Goal: Task Accomplishment & Management: Manage account settings

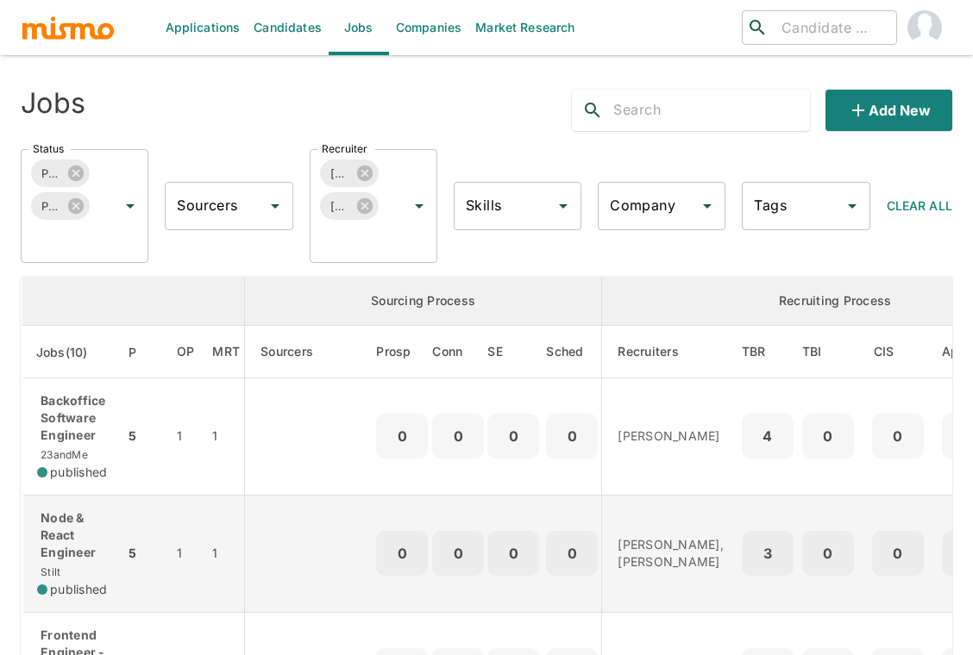
scroll to position [268, 0]
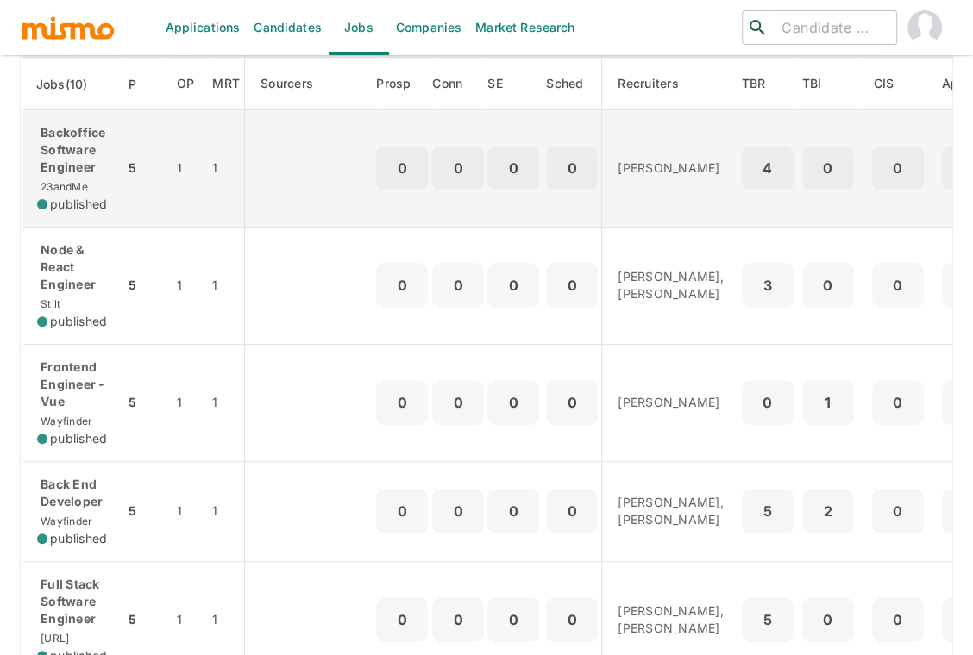
click at [84, 172] on p "Backoffice Software Engineer" at bounding box center [73, 150] width 73 height 52
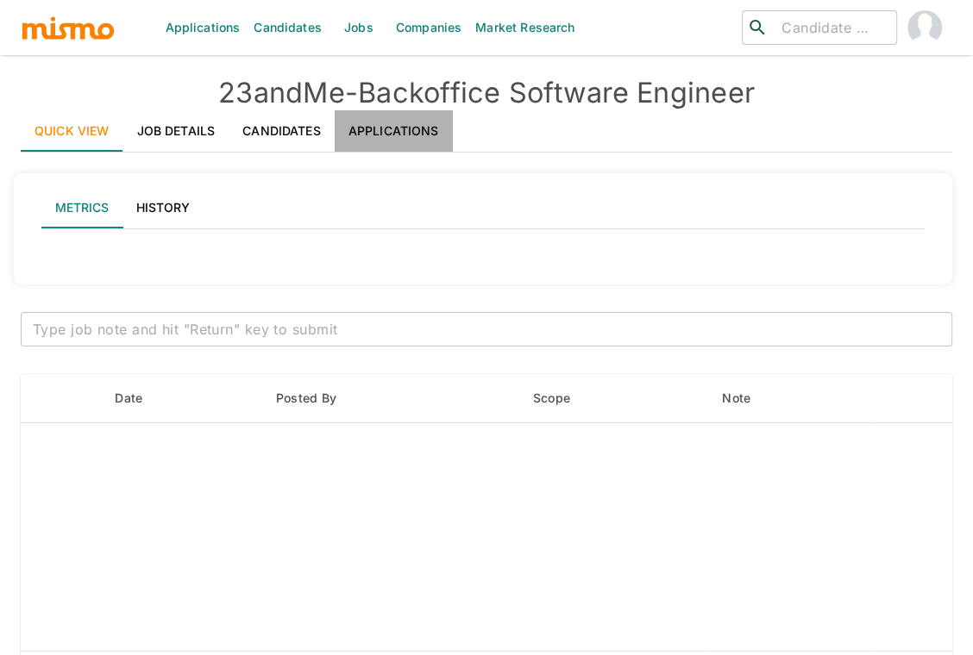
click at [417, 124] on link "Applications" at bounding box center [394, 130] width 118 height 41
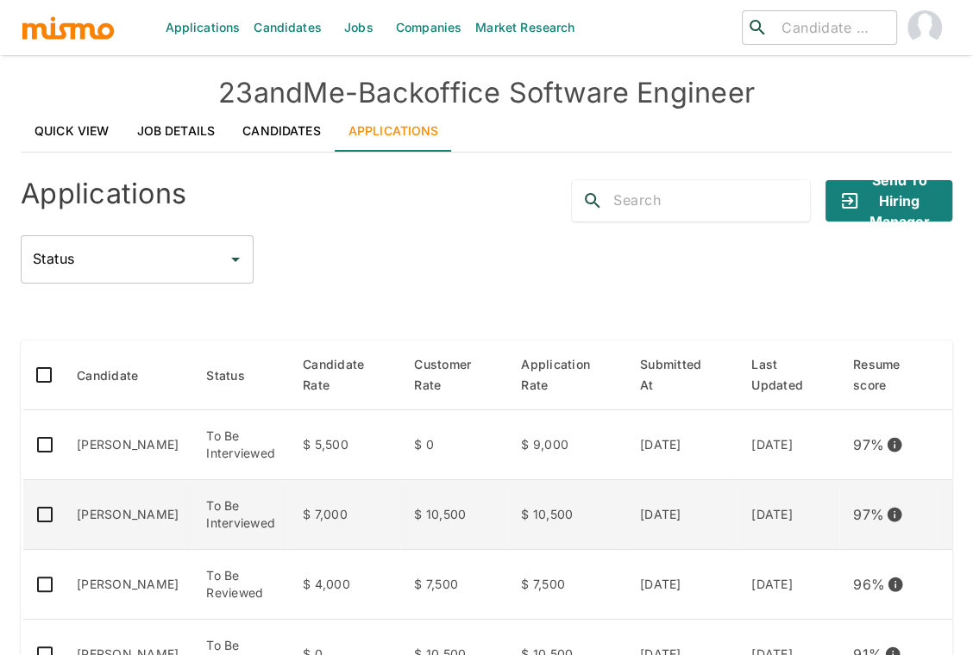
click at [112, 515] on td "Fernando Catacora" at bounding box center [127, 515] width 129 height 70
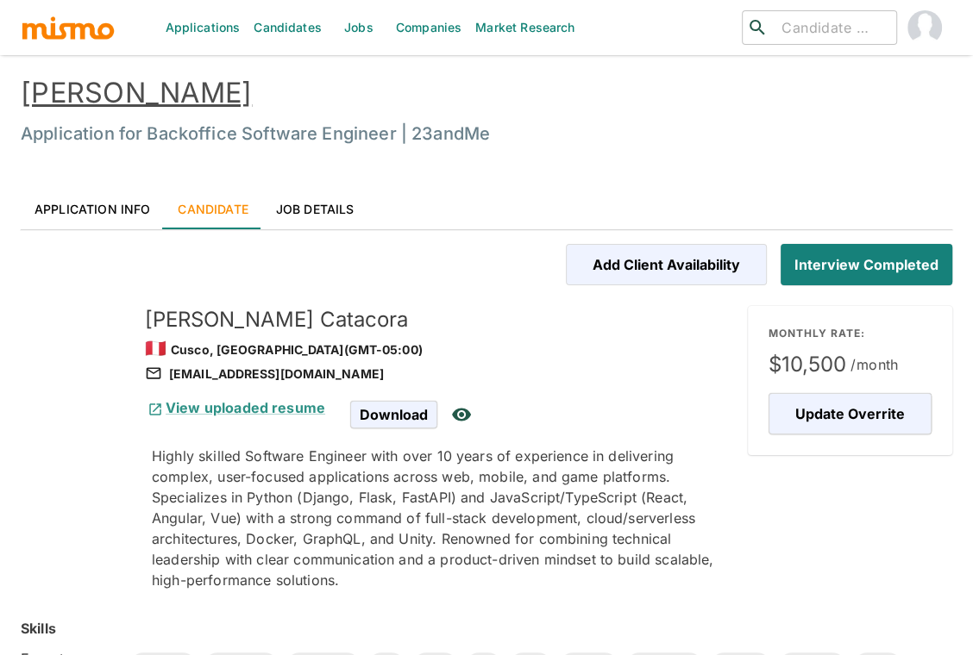
click at [204, 85] on link "Fernando Catacora" at bounding box center [136, 93] width 231 height 34
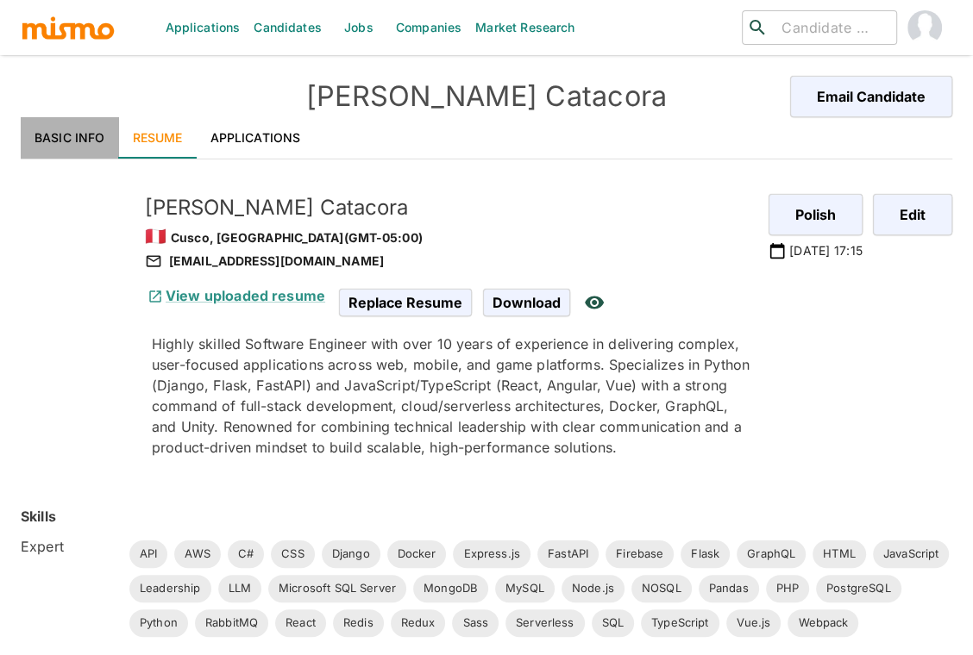
click at [80, 129] on link "Basic Info" at bounding box center [70, 137] width 98 height 41
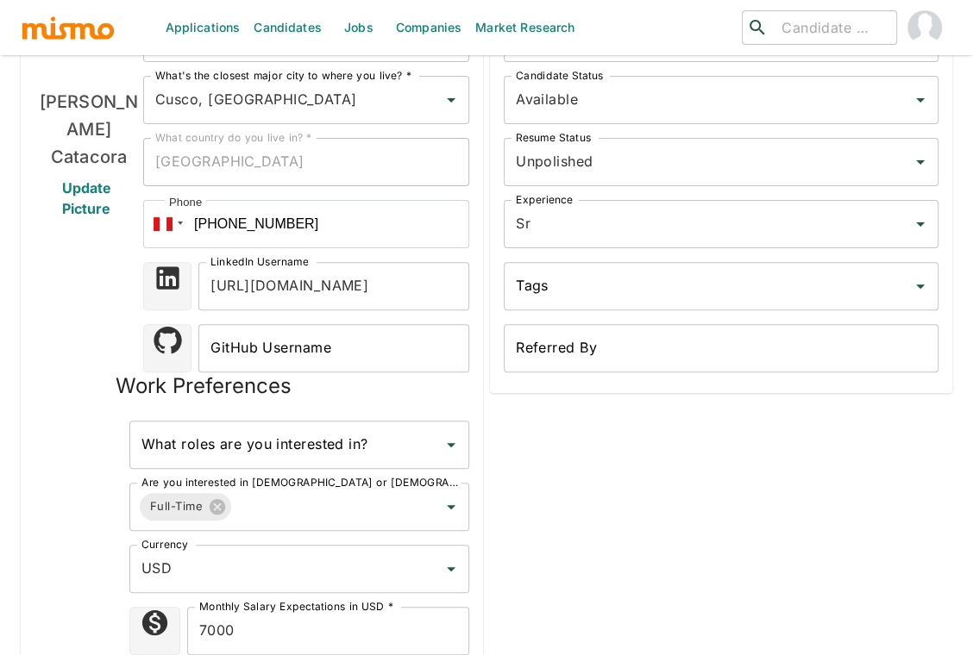
scroll to position [233, 0]
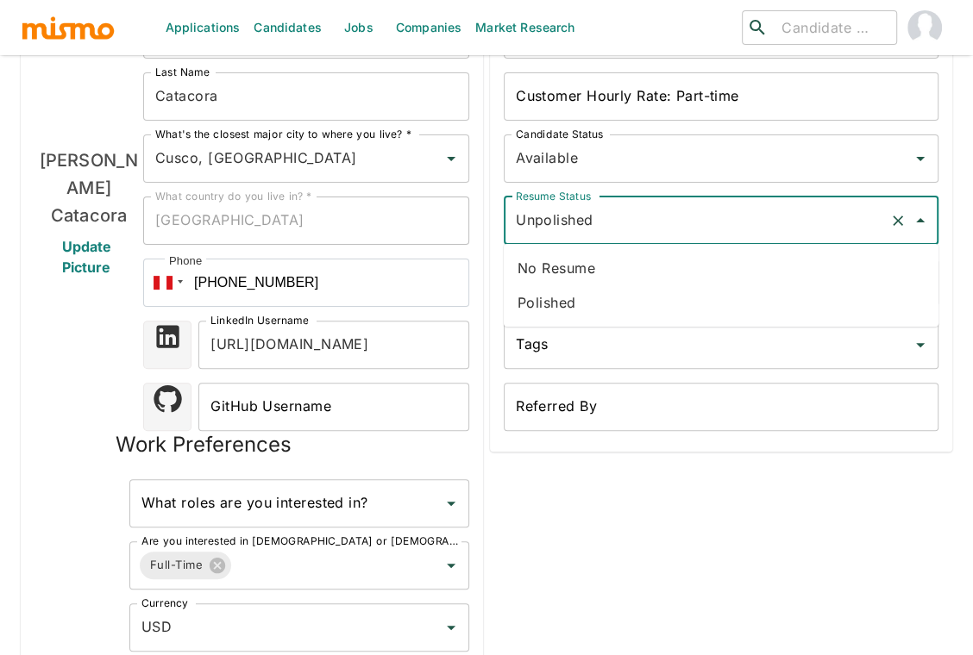
click at [665, 230] on input "Unpolished" at bounding box center [696, 220] width 371 height 33
click at [577, 298] on li "Polished" at bounding box center [721, 302] width 435 height 34
type input "Polished"
click at [43, 483] on div "Fernando Catacora Update Picture" at bounding box center [88, 393] width 109 height 766
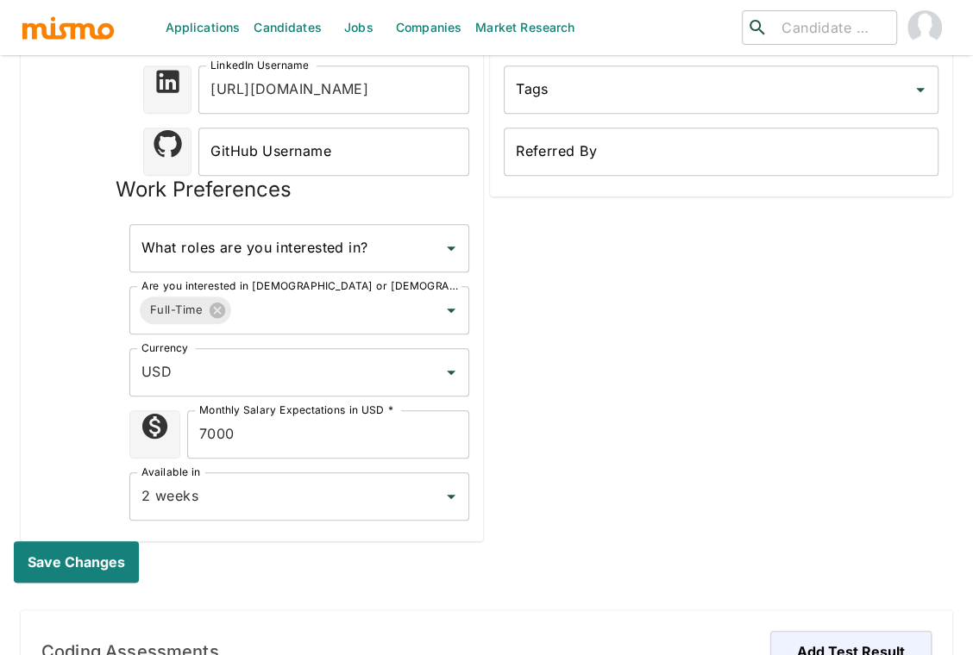
scroll to position [501, 0]
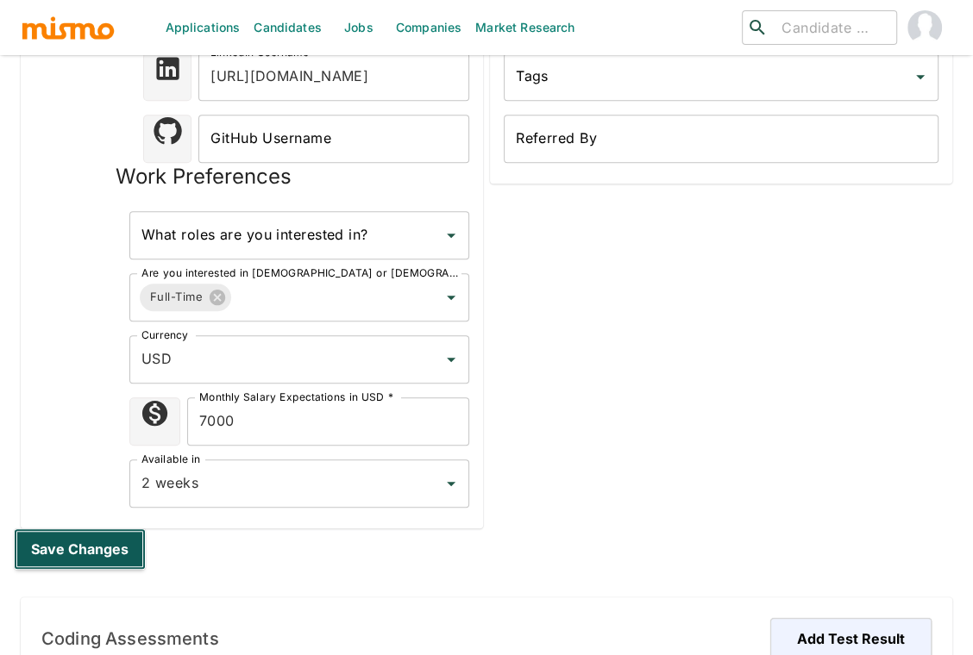
click at [74, 547] on button "Save changes" at bounding box center [80, 549] width 132 height 41
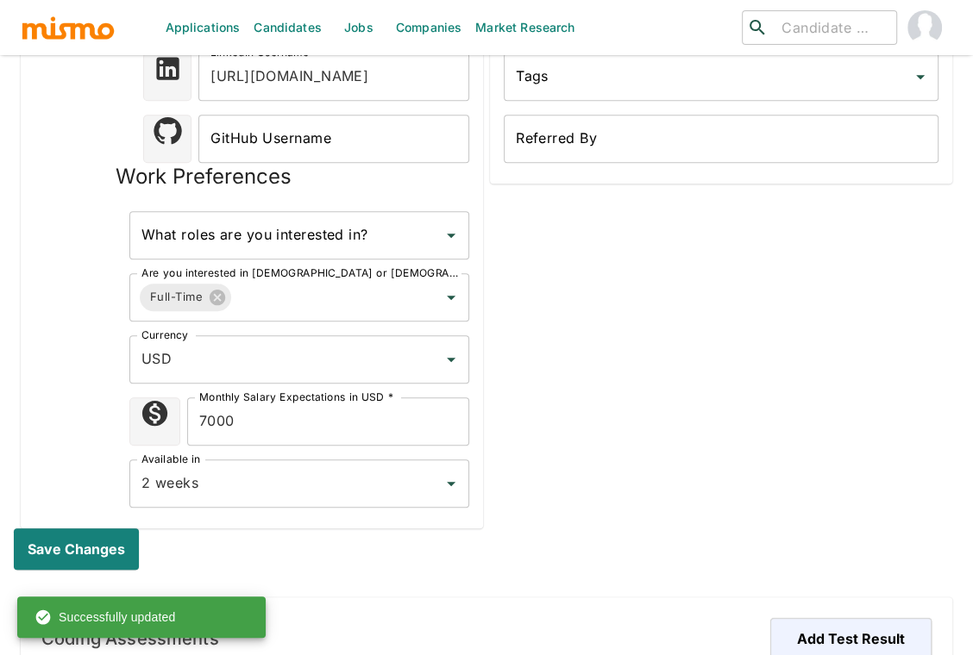
click at [762, 370] on div "Admin Only Customer Monthly Rate: Full-time 10500 Customer Monthly Rate: Full-t…" at bounding box center [717, 96] width 469 height 863
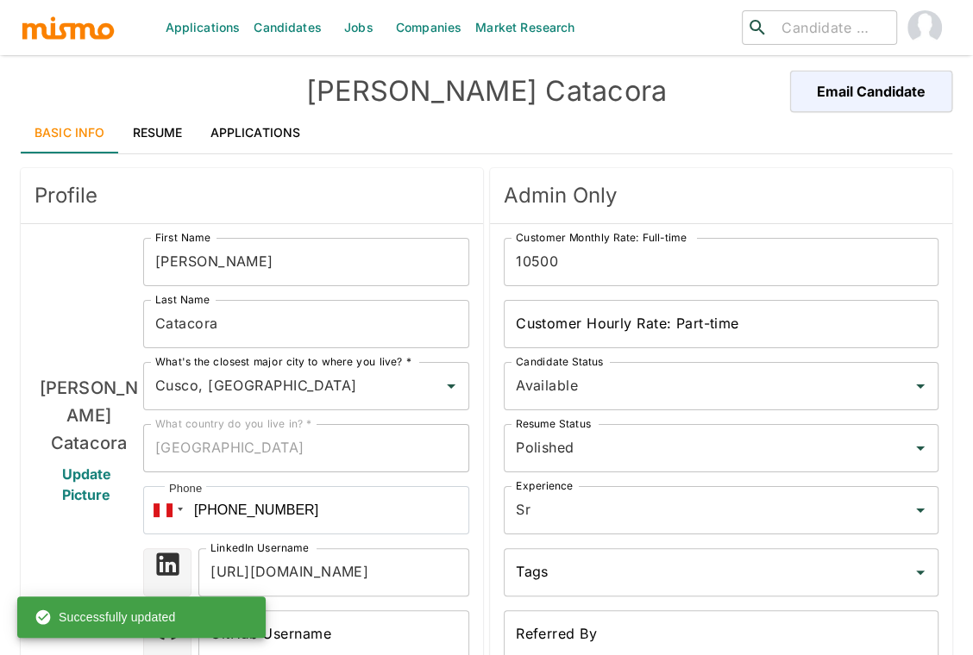
scroll to position [0, 0]
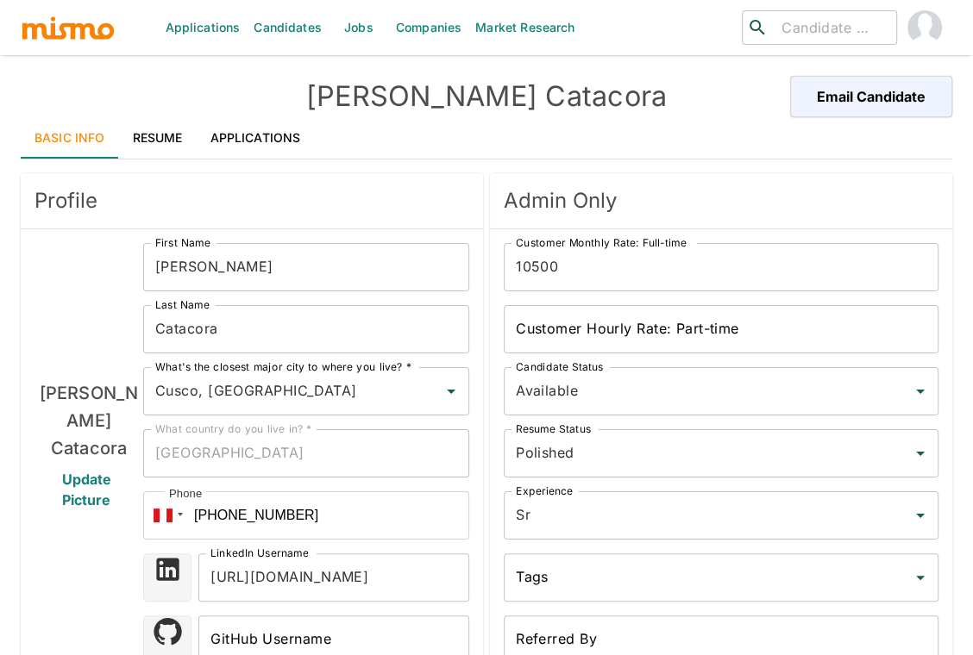
click at [245, 130] on link "Applications" at bounding box center [256, 137] width 118 height 41
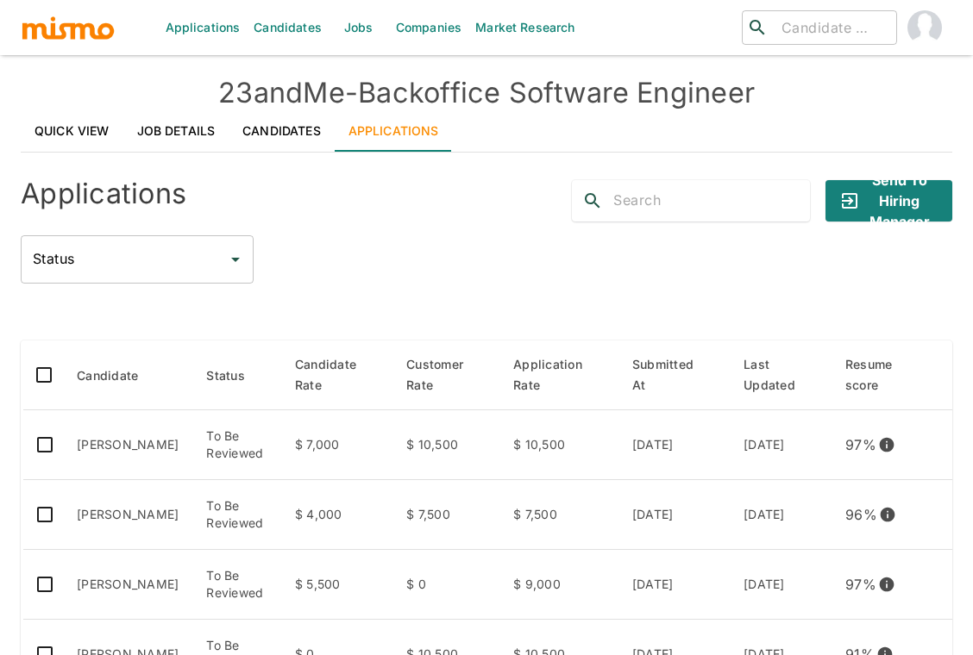
scroll to position [229, 0]
